Goal: Ask a question

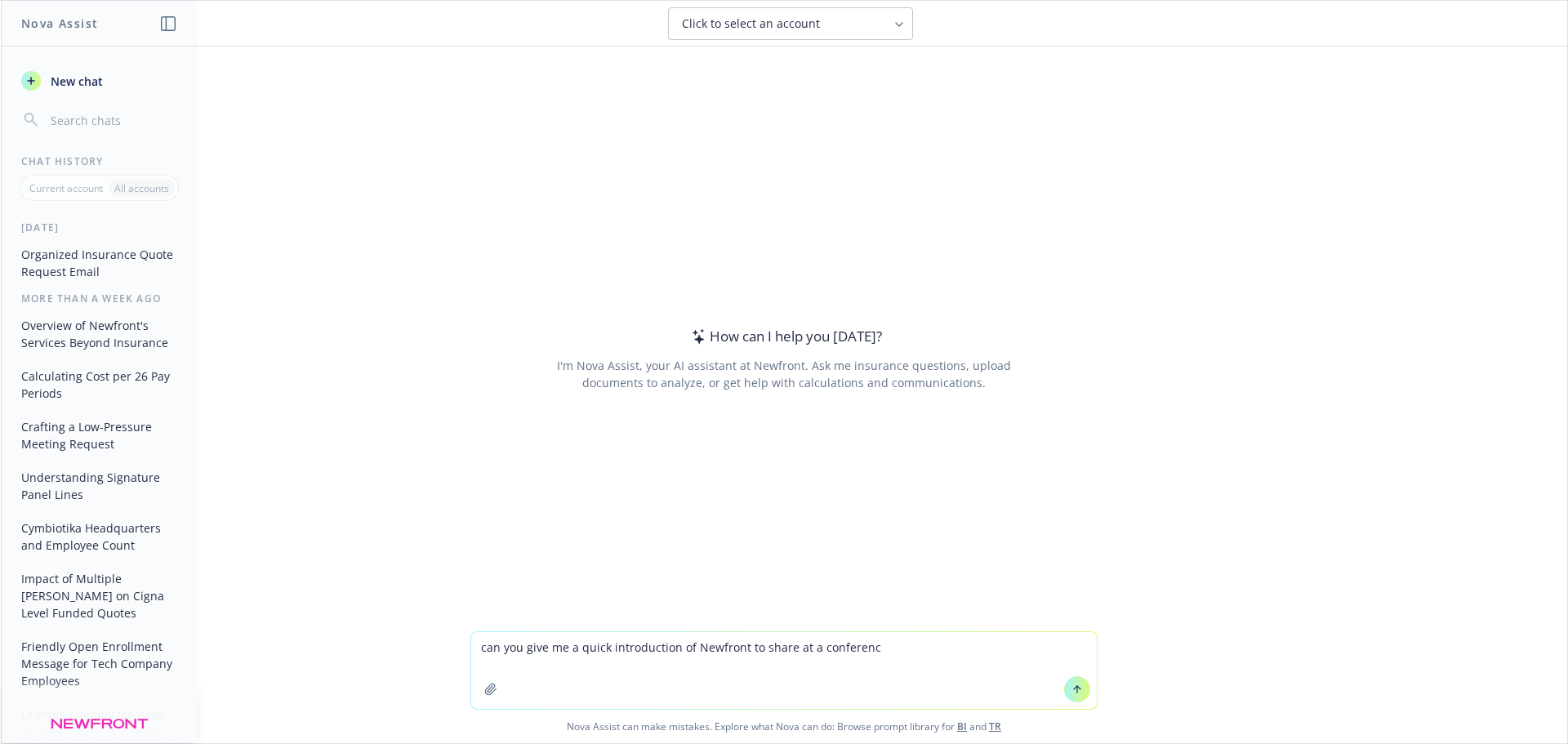
type textarea "can you give me a quick introduction of Newfront to share at a conference"
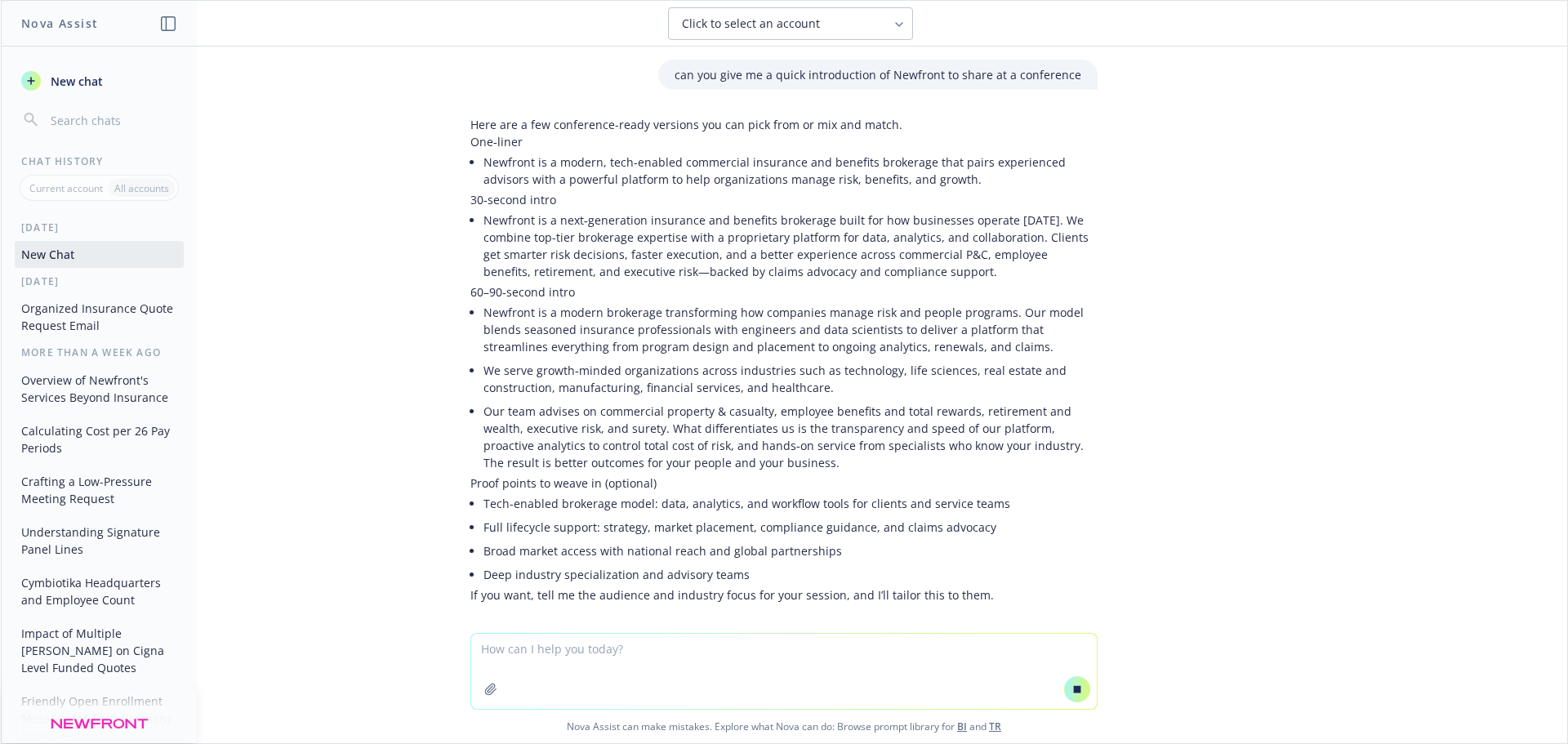
scroll to position [46, 0]
